Goal: Transaction & Acquisition: Purchase product/service

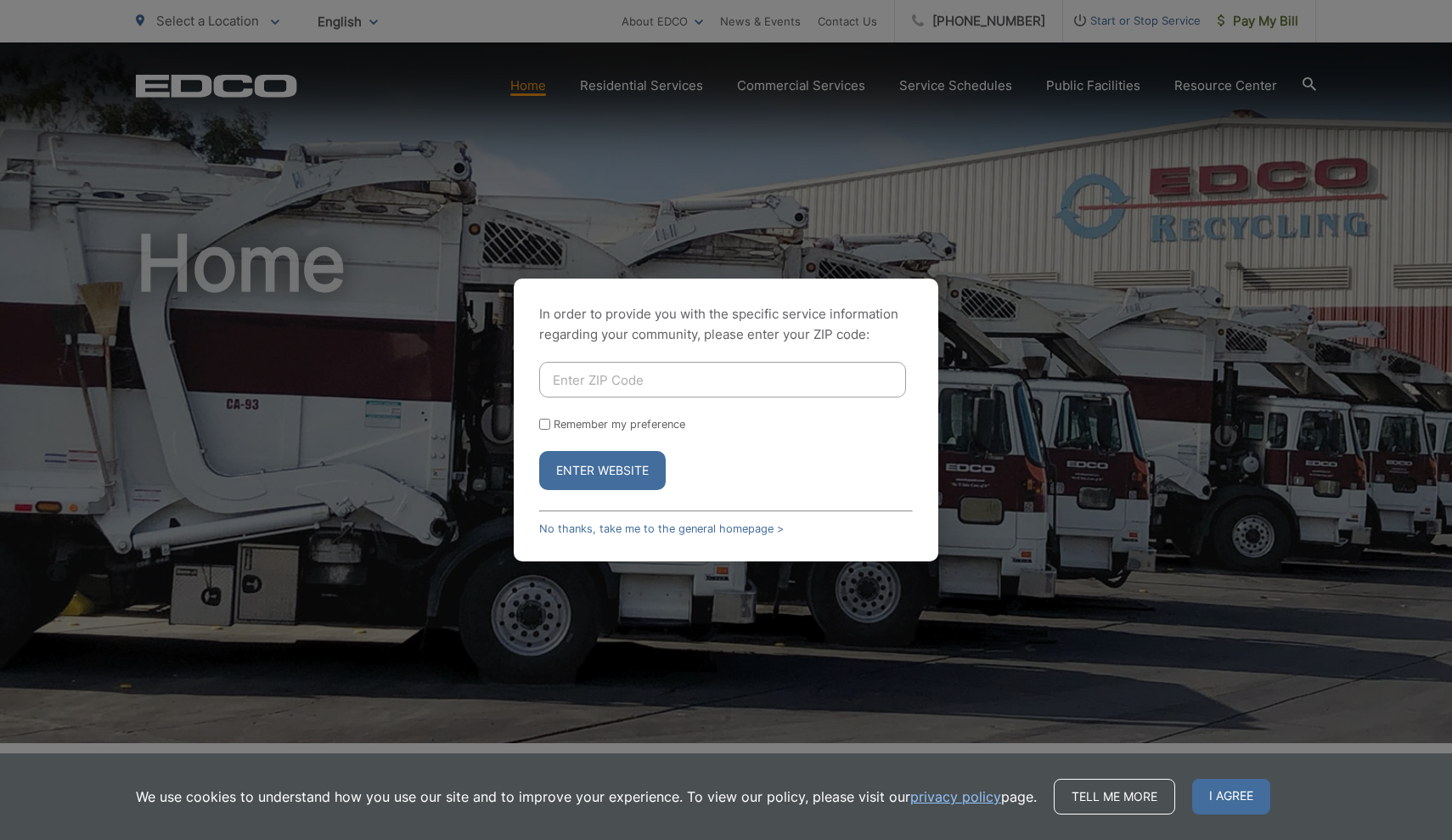
click at [635, 366] on input "Enter ZIP Code" at bounding box center [723, 379] width 367 height 36
type input "91916"
click at [592, 422] on label "Remember my preference" at bounding box center [620, 424] width 132 height 13
click at [550, 422] on input "Remember my preference" at bounding box center [544, 423] width 11 height 11
checkbox input "true"
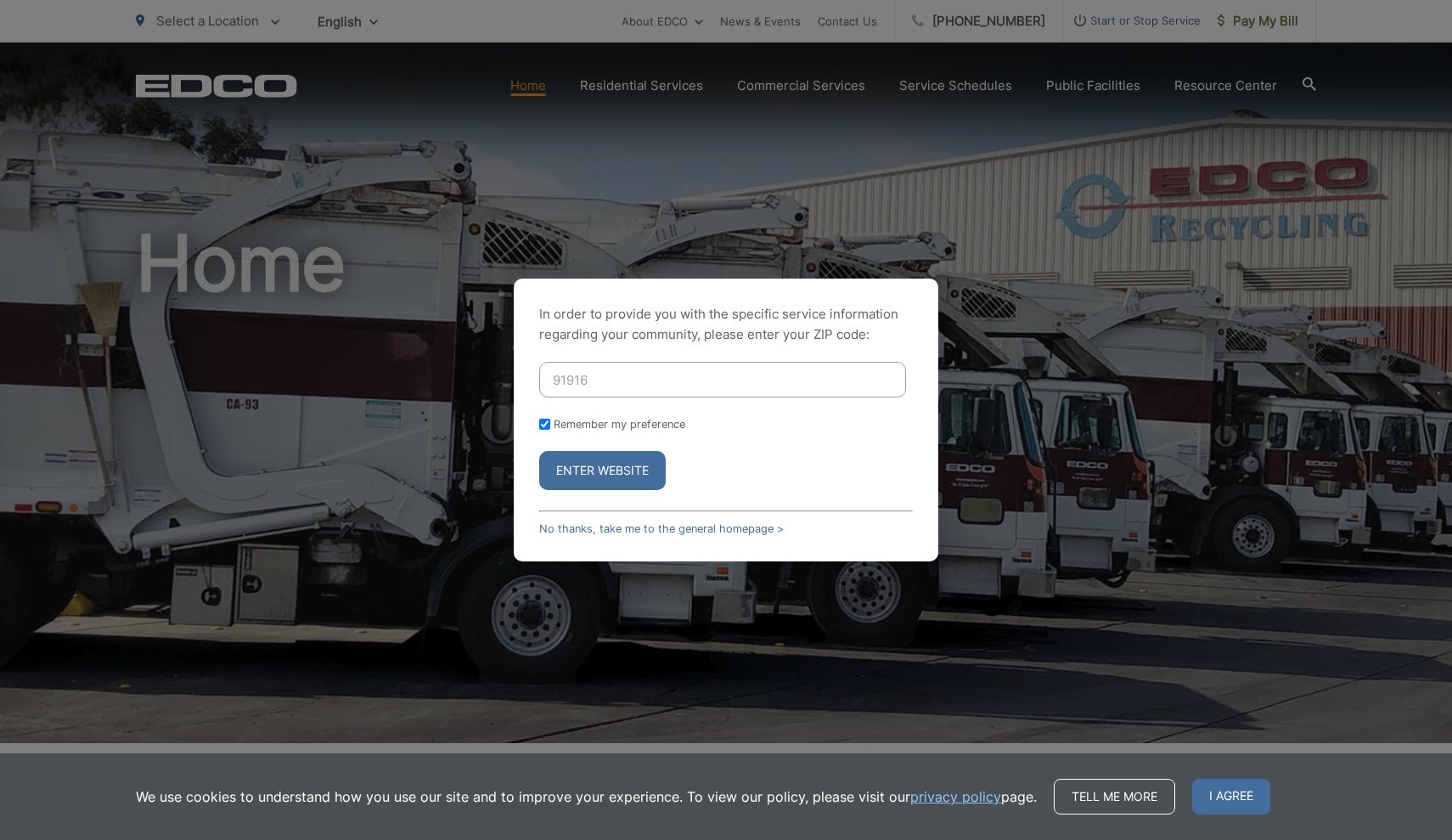
click at [615, 477] on button "Enter Website" at bounding box center [602, 470] width 126 height 39
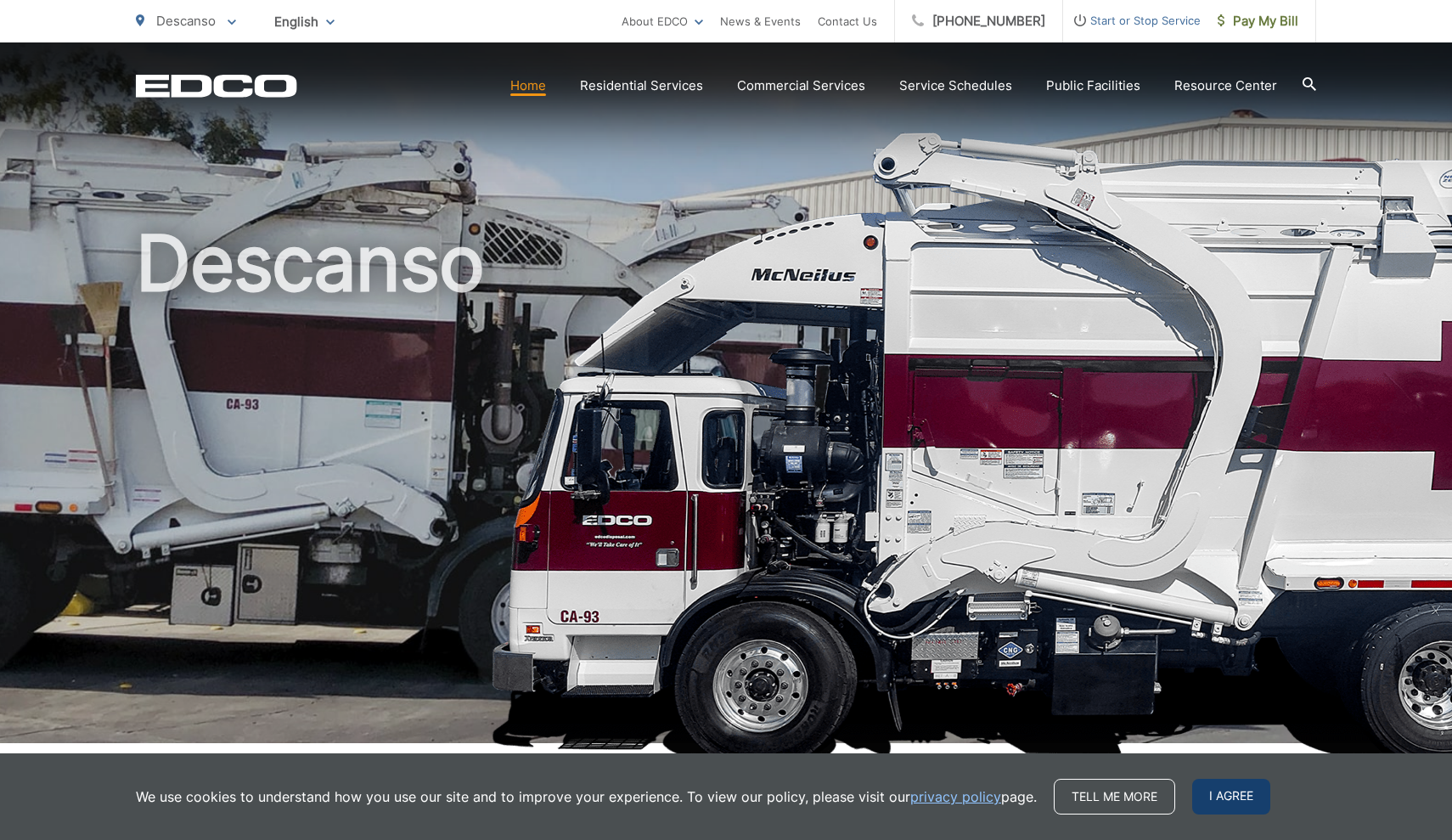
click at [1196, 806] on span "I agree" at bounding box center [1231, 796] width 79 height 36
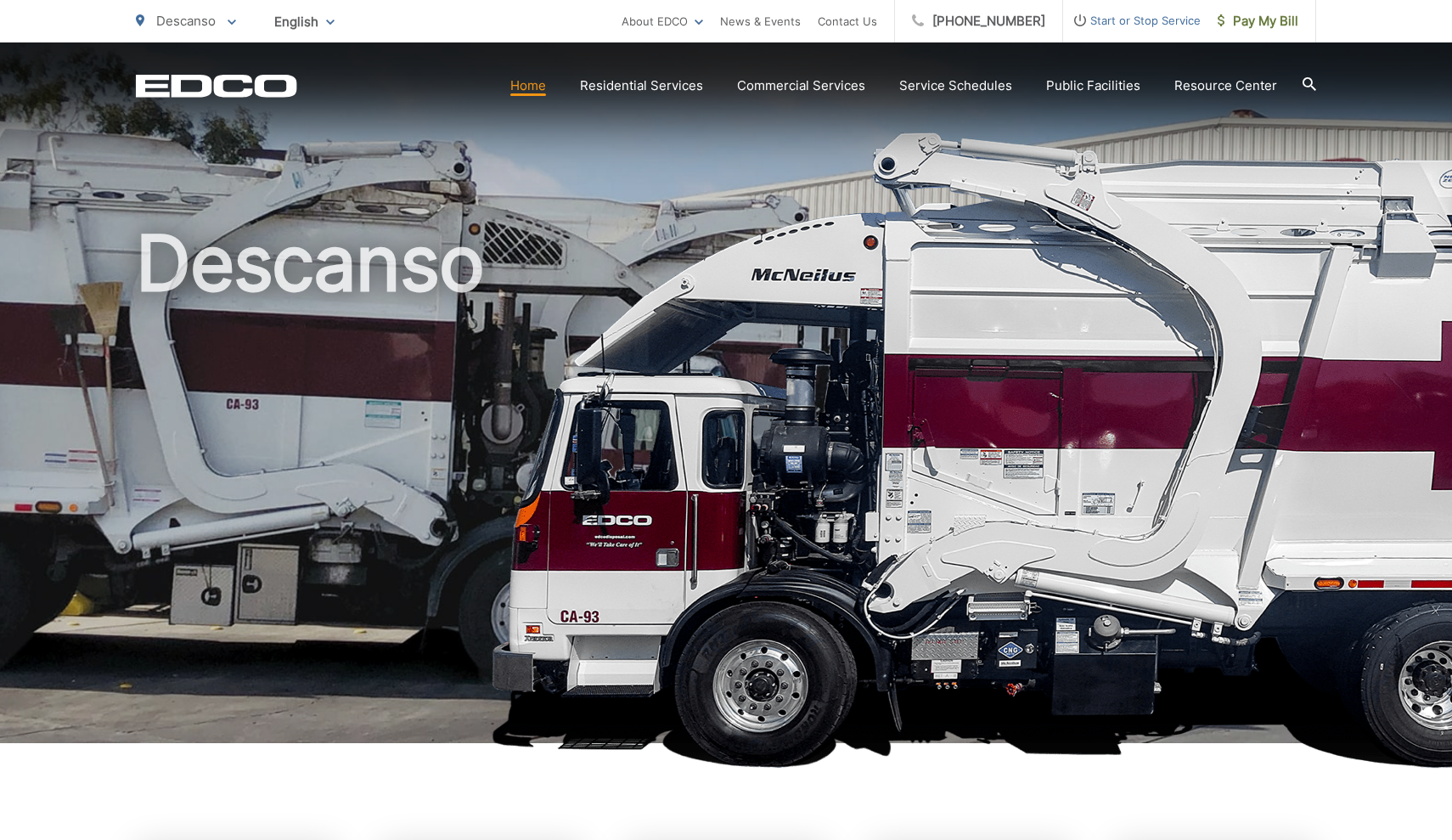
click at [867, 322] on h1 "Descanso" at bounding box center [726, 490] width 1179 height 537
click at [1254, 24] on span "Pay My Bill" at bounding box center [1257, 20] width 81 height 20
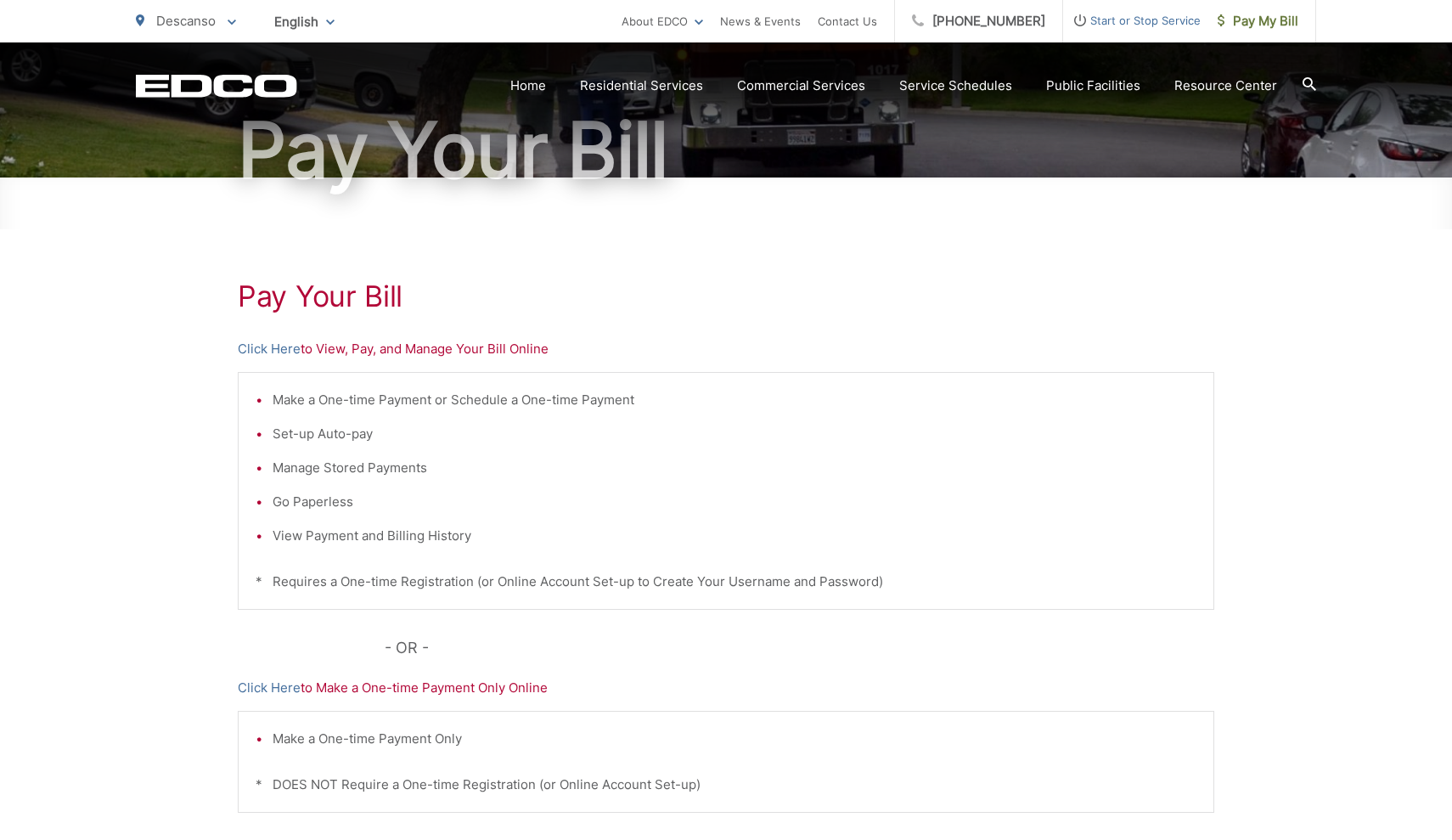
scroll to position [163, 0]
click at [285, 348] on link "Click Here" at bounding box center [269, 347] width 63 height 20
